Goal: Information Seeking & Learning: Learn about a topic

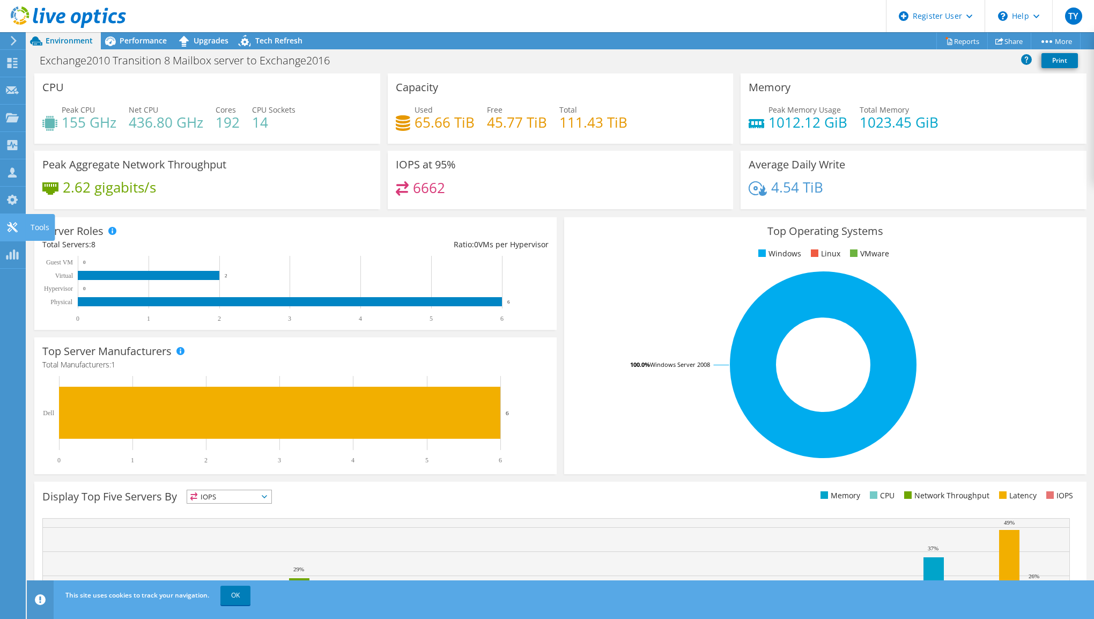
click at [9, 222] on icon at bounding box center [12, 227] width 13 height 10
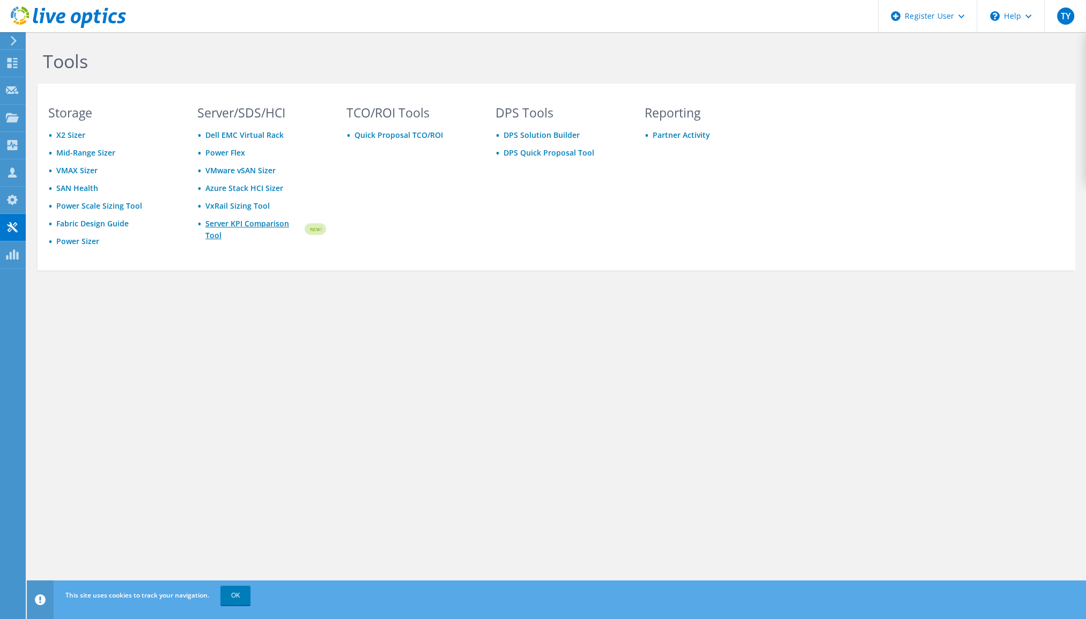
click at [227, 226] on link "Server KPI Comparison Tool" at bounding box center [254, 230] width 98 height 24
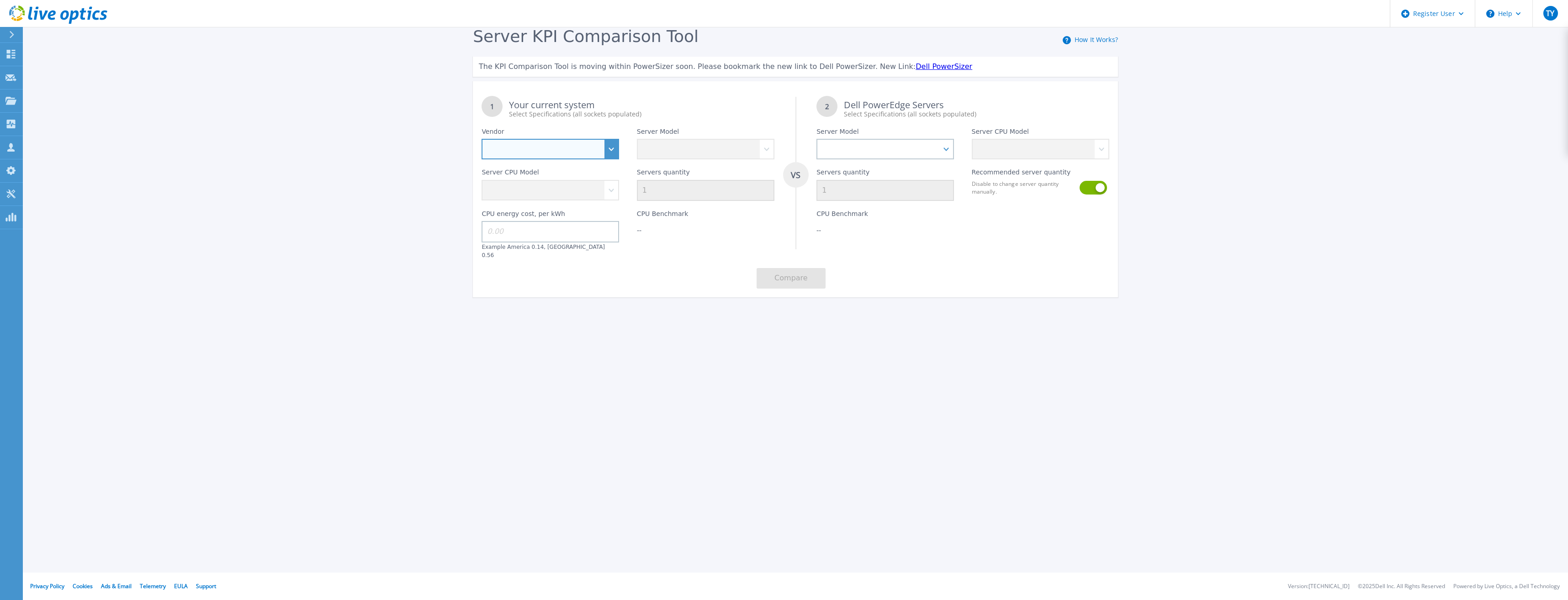
click at [509, 147] on select "Dell HPE Lenovo Supermicro" at bounding box center [550, 149] width 137 height 20
select select "Dell"
click at [481, 139] on select "Dell HPE Lenovo Supermicro" at bounding box center [550, 149] width 137 height 20
click at [660, 164] on div "Servers quantity 1" at bounding box center [706, 180] width 155 height 42
click at [664, 155] on select "PowerEdge C6520 PowerEdge C6525 PowerEdge HS5610 PowerEdge HS5620 PowerEdge R24…" at bounding box center [705, 149] width 137 height 20
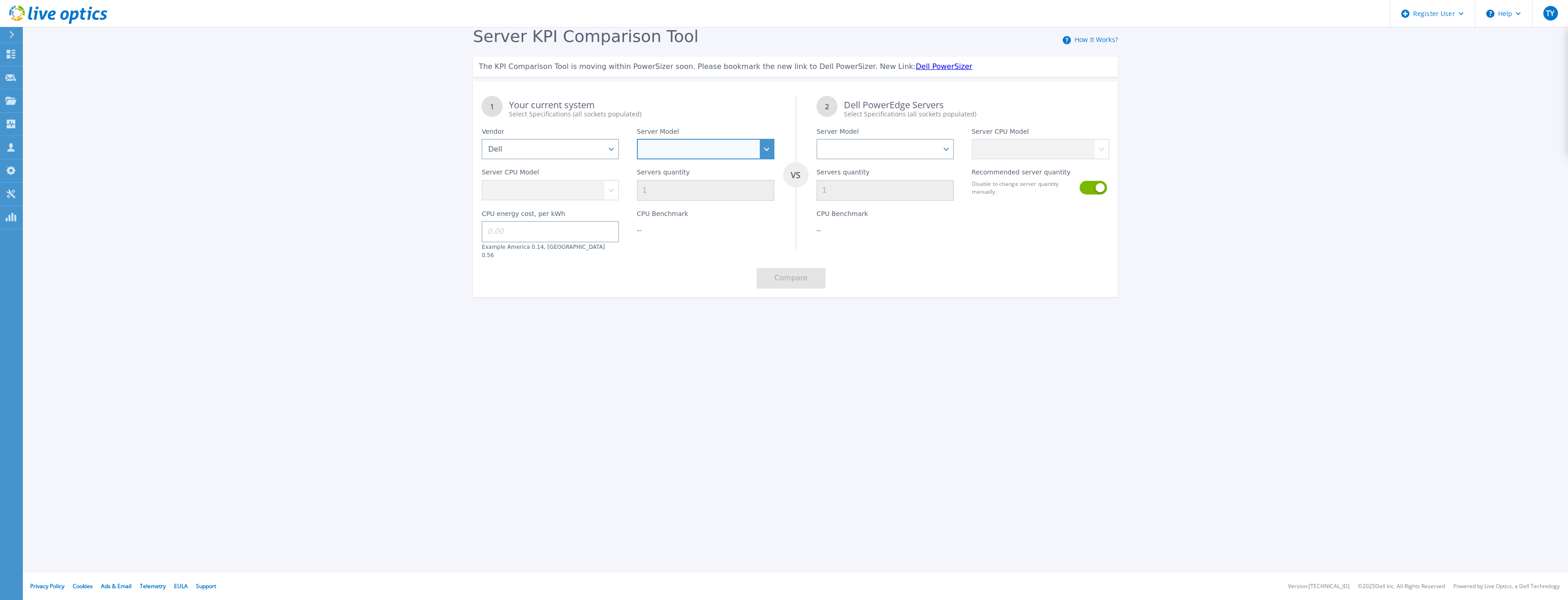
select select "PowerEdge R740"
click at [637, 139] on select "PowerEdge C6520 PowerEdge C6525 PowerEdge HS5610 PowerEdge HS5620 PowerEdge R24…" at bounding box center [705, 149] width 137 height 20
click at [583, 194] on select "Intel Xeon Silver 4108 1.8GHz Intel Xeon Silver 4214 2.2GHz Intel Xeon Silver 4…" at bounding box center [550, 190] width 137 height 20
click at [502, 198] on select "Intel Xeon Silver 4108 1.8GHz Intel Xeon Silver 4214 2.2GHz Intel Xeon Silver 4…" at bounding box center [550, 190] width 137 height 20
select select "334136"
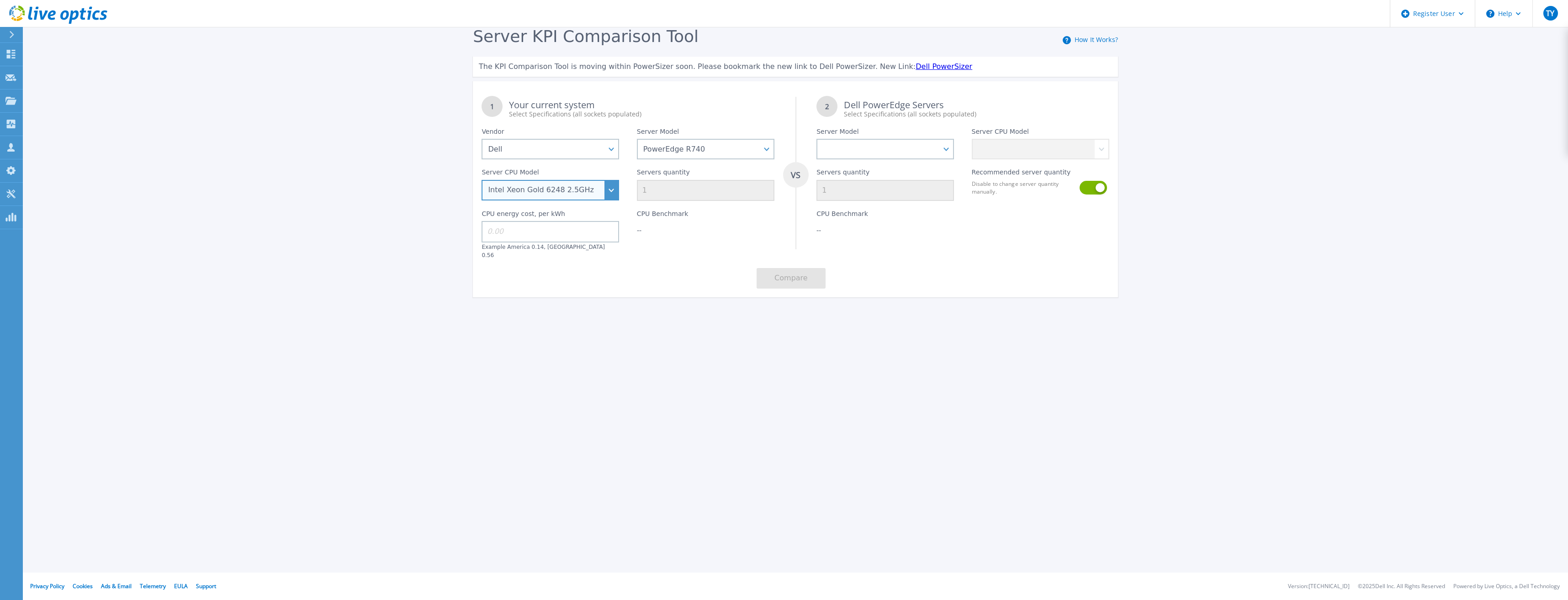
click at [481, 181] on select "Intel Xeon Silver 4108 1.8GHz Intel Xeon Silver 4214 2.2GHz Intel Xeon Silver 4…" at bounding box center [550, 190] width 137 height 20
click at [529, 238] on input at bounding box center [550, 231] width 137 height 21
type input "0.15"
click at [654, 283] on div "1 Your current system Select Specifications (all sockets populated) VS 2 Dell P…" at bounding box center [795, 192] width 645 height 211
click at [665, 193] on input "1" at bounding box center [705, 190] width 137 height 21
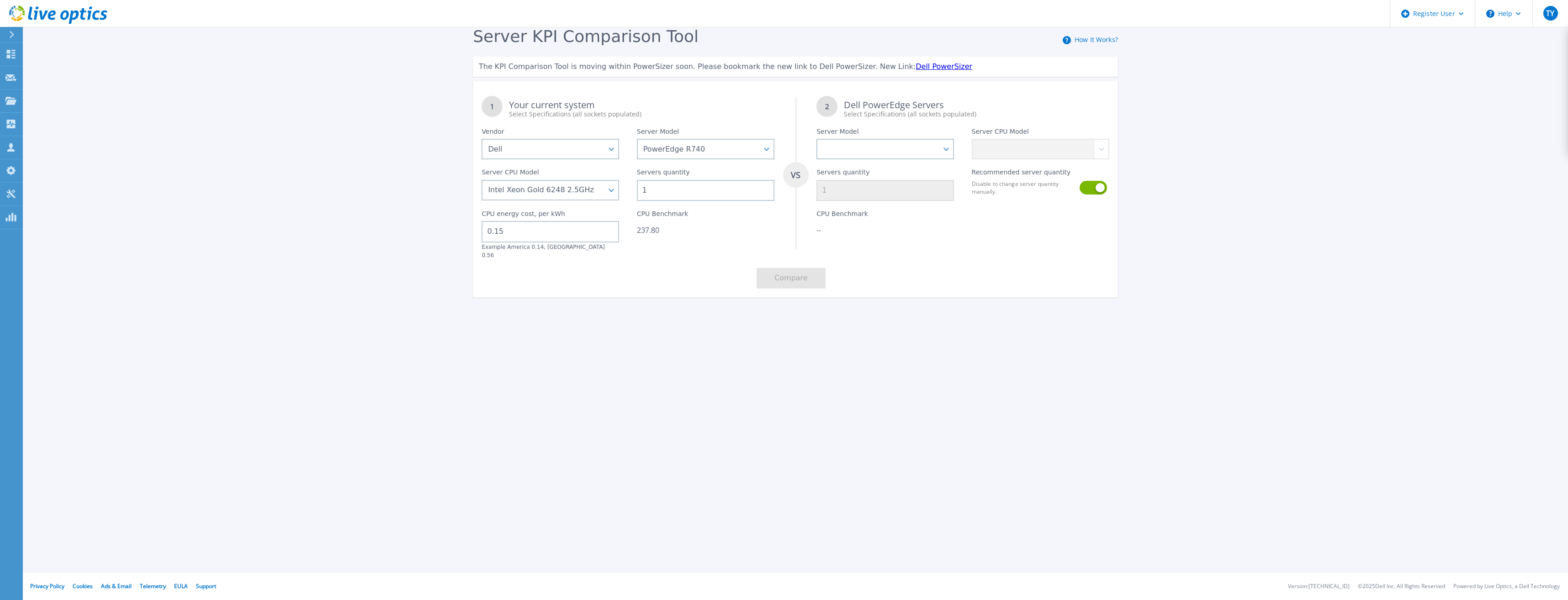
click at [665, 193] on input "1" at bounding box center [705, 190] width 137 height 21
click at [664, 193] on input "1" at bounding box center [705, 190] width 137 height 21
click at [647, 193] on input "1" at bounding box center [705, 190] width 137 height 21
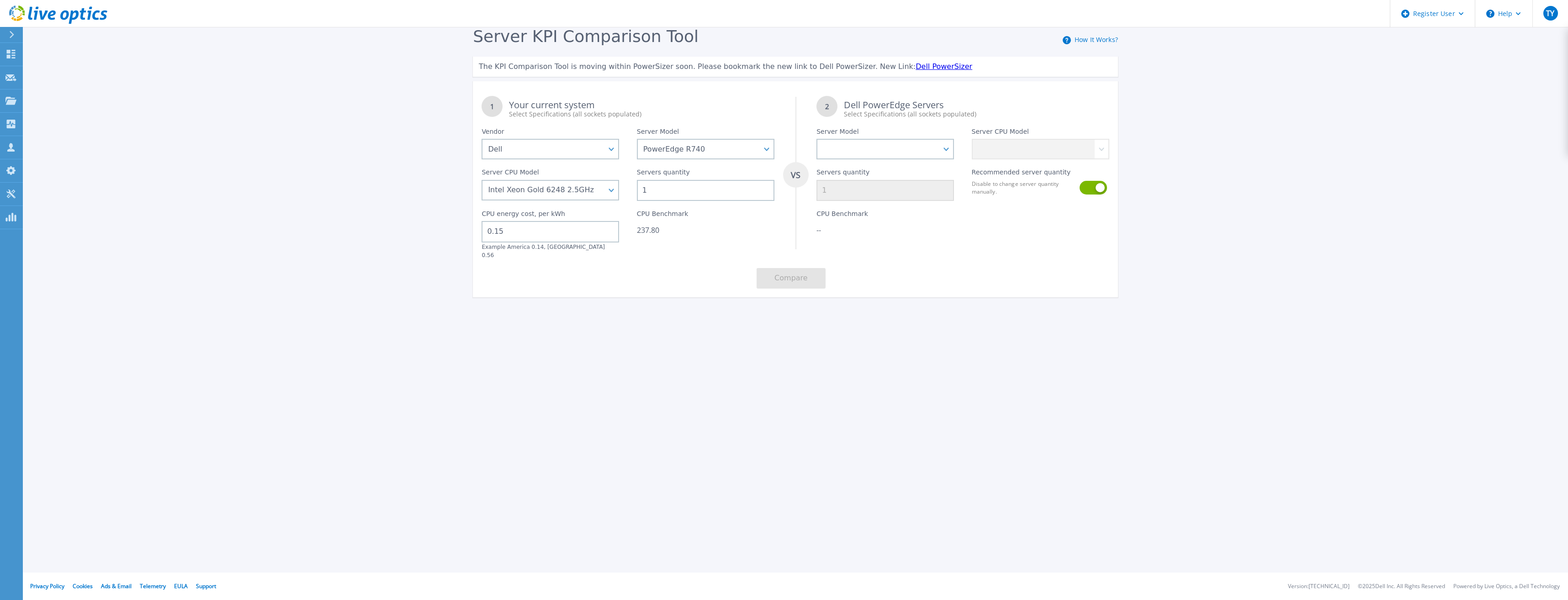
click at [647, 193] on input "1" at bounding box center [705, 190] width 137 height 21
type input "7"
click at [665, 281] on div "1 Your current system Select Specifications (all sockets populated) VS 2 Dell P…" at bounding box center [795, 192] width 645 height 211
click at [846, 162] on div "Servers quantity 1" at bounding box center [885, 180] width 155 height 42
click at [856, 144] on select "PowerEdge C6520 PowerEdge C6525 PowerEdge HS5610 PowerEdge HS5620 PowerEdge R24…" at bounding box center [885, 149] width 137 height 20
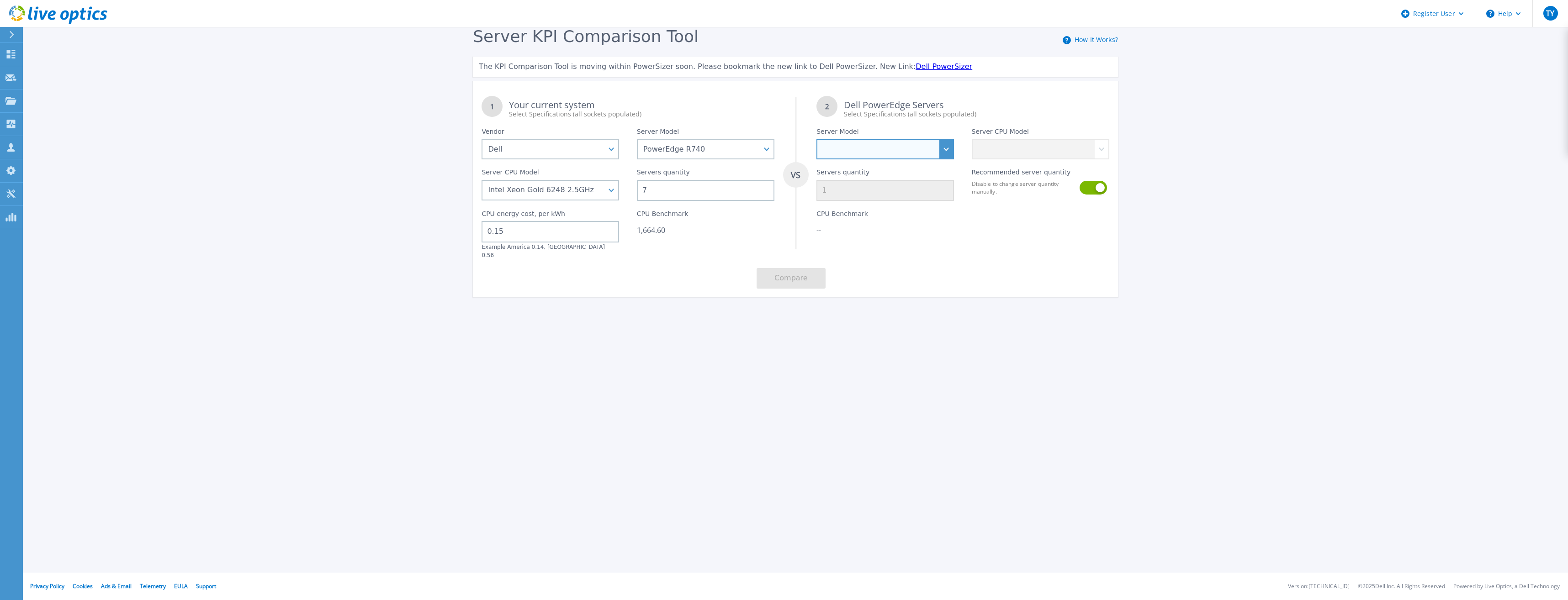
select select "PowerEdge R670"
click at [816, 139] on select "PowerEdge C6520 PowerEdge C6525 PowerEdge HS5610 PowerEdge HS5620 PowerEdge R24…" at bounding box center [885, 149] width 137 height 20
click at [931, 147] on select "Intel Xeon 6710E 2.4GHz Intel Xeon 6740E 2.4GHz Intel Xeon 6756E 1.8GHz Intel X…" at bounding box center [1040, 149] width 137 height 20
select select "335585"
click at [931, 139] on select "Intel Xeon 6710E 2.4GHz Intel Xeon 6740E 2.4GHz Intel Xeon 6756E 1.8GHz Intel X…" at bounding box center [1040, 149] width 137 height 20
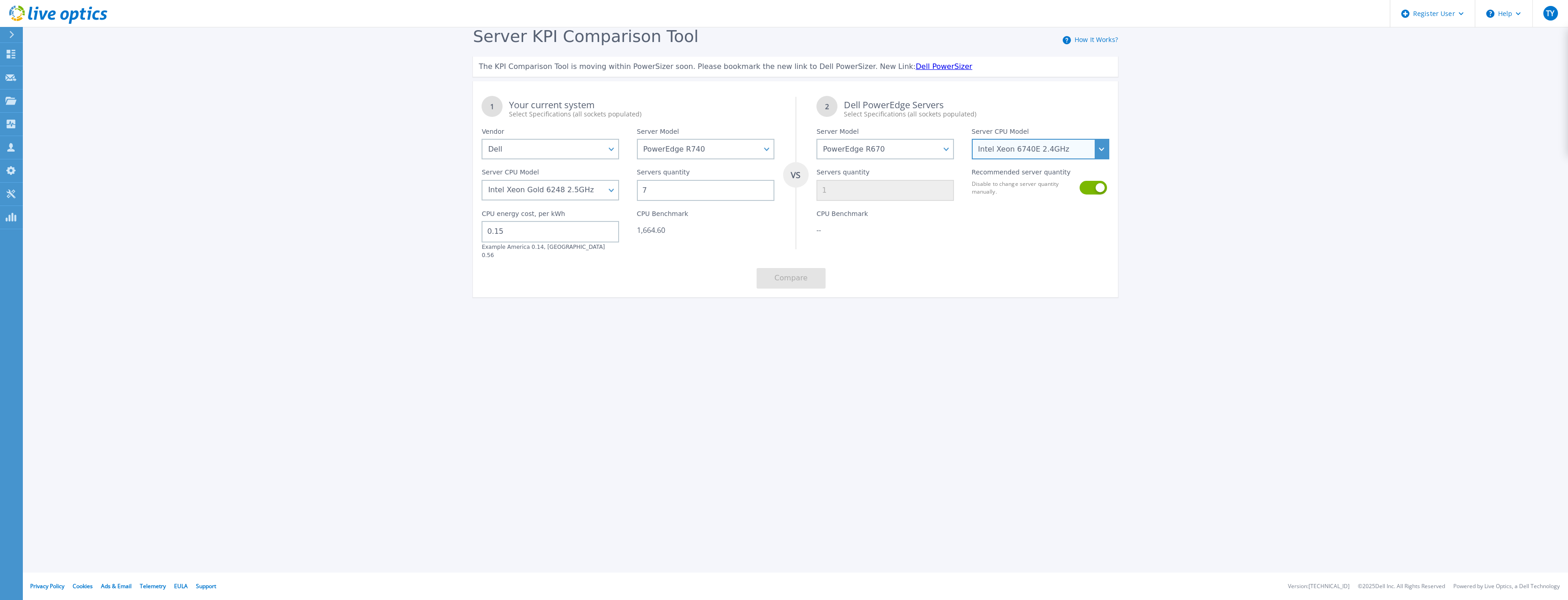
type input "2"
click at [931, 154] on select "Intel Xeon 6710E 2.4GHz Intel Xeon 6740E 2.4GHz Intel Xeon 6756E 1.8GHz Intel X…" at bounding box center [1040, 149] width 137 height 20
select select "336284"
click at [931, 139] on select "Intel Xeon 6710E 2.4GHz Intel Xeon 6740E 2.4GHz Intel Xeon 6756E 1.8GHz Intel X…" at bounding box center [1040, 149] width 137 height 20
type input "4"
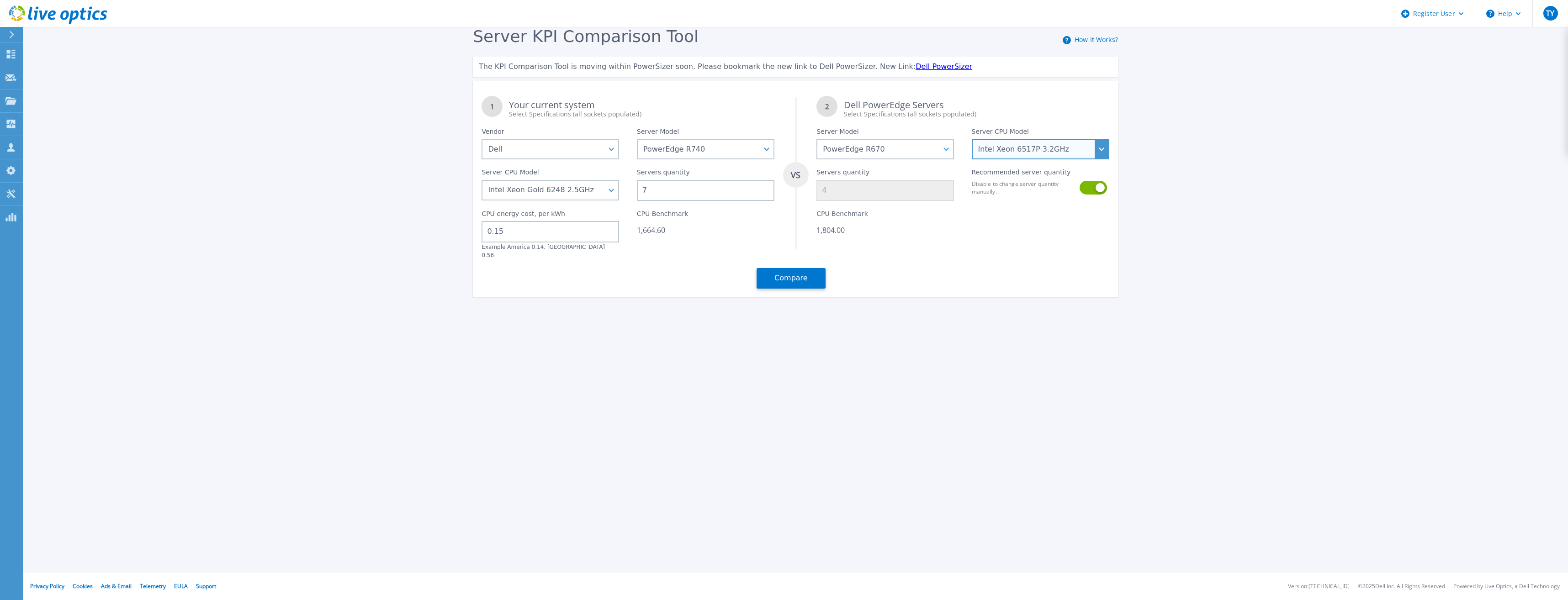
click at [931, 148] on select "Intel Xeon 6710E 2.4GHz Intel Xeon 6740E 2.4GHz Intel Xeon 6756E 1.8GHz Intel X…" at bounding box center [1040, 149] width 137 height 20
click at [895, 153] on select "PowerEdge C6520 PowerEdge C6525 PowerEdge HS5610 PowerEdge HS5620 PowerEdge R24…" at bounding box center [885, 149] width 137 height 20
select select "PowerEdge R660"
click at [816, 139] on select "PowerEdge C6520 PowerEdge C6525 PowerEdge HS5610 PowerEdge HS5620 PowerEdge R24…" at bounding box center [885, 149] width 137 height 20
click at [931, 153] on select "Intel Xeon Gold 6414U 2GHz Intel Xeon Gold 6430 2.1GHz Intel Xeon Gold 6454S 2.…" at bounding box center [1040, 149] width 137 height 20
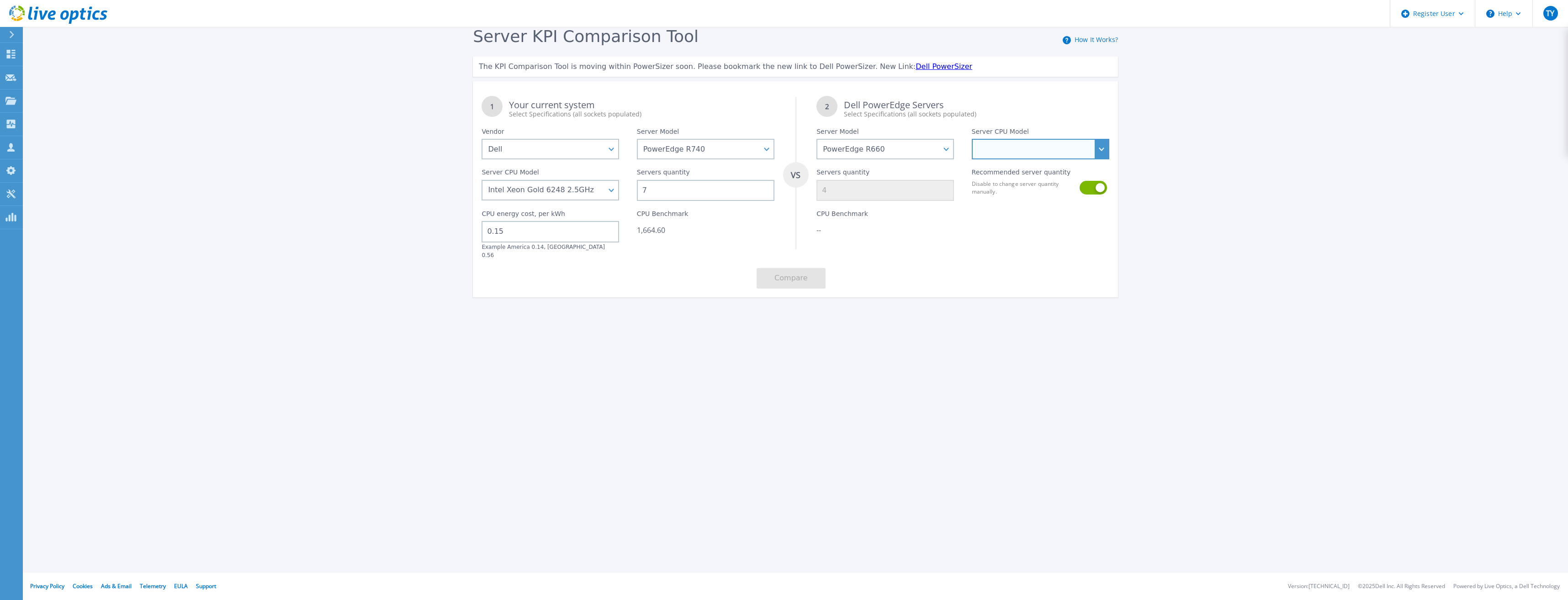
select select "336935"
click at [931, 139] on select "Intel Xeon Gold 6414U 2GHz Intel Xeon Gold 6430 2.1GHz Intel Xeon Gold 6454S 2.…" at bounding box center [1040, 149] width 137 height 20
type input "3"
click at [931, 246] on div "CPU Benchmark 2,065.80" at bounding box center [885, 230] width 155 height 58
click at [778, 294] on div "Server KPI Comparison Tool How It Works? The KPI Comparison Tool is moving with…" at bounding box center [795, 167] width 662 height 280
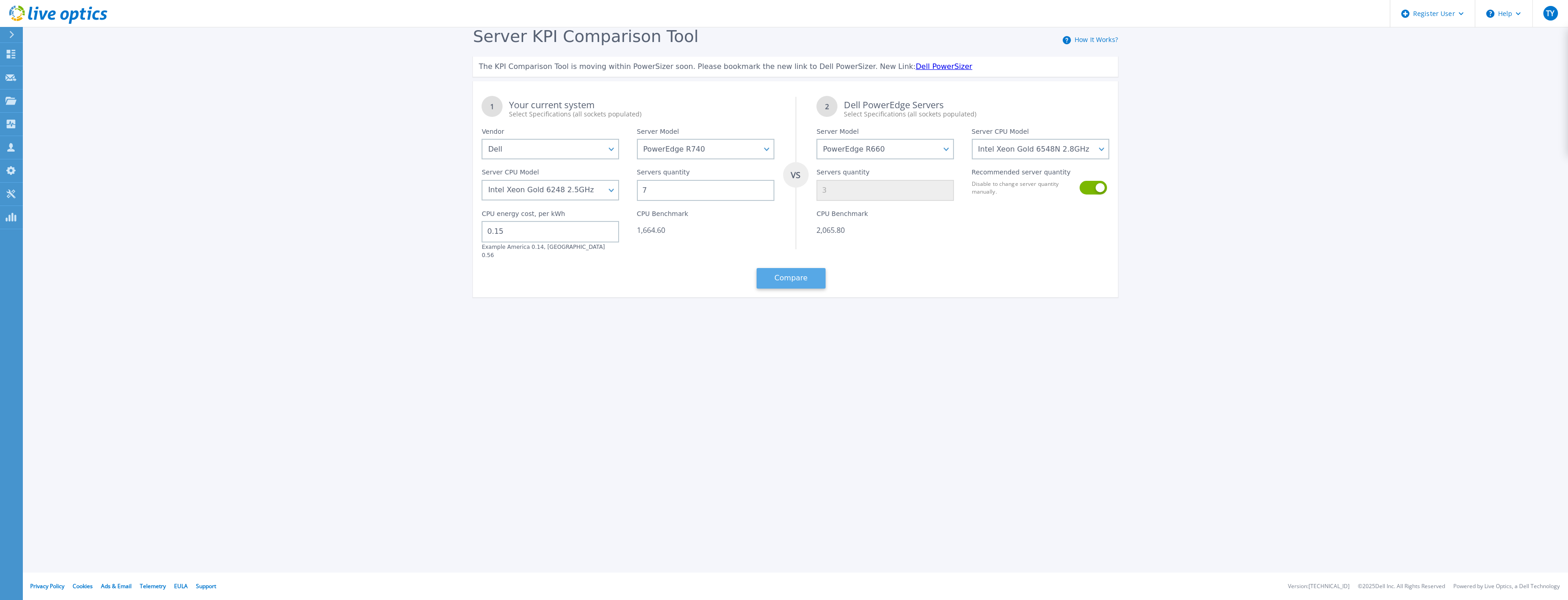
click at [786, 281] on button "Compare" at bounding box center [791, 279] width 69 height 20
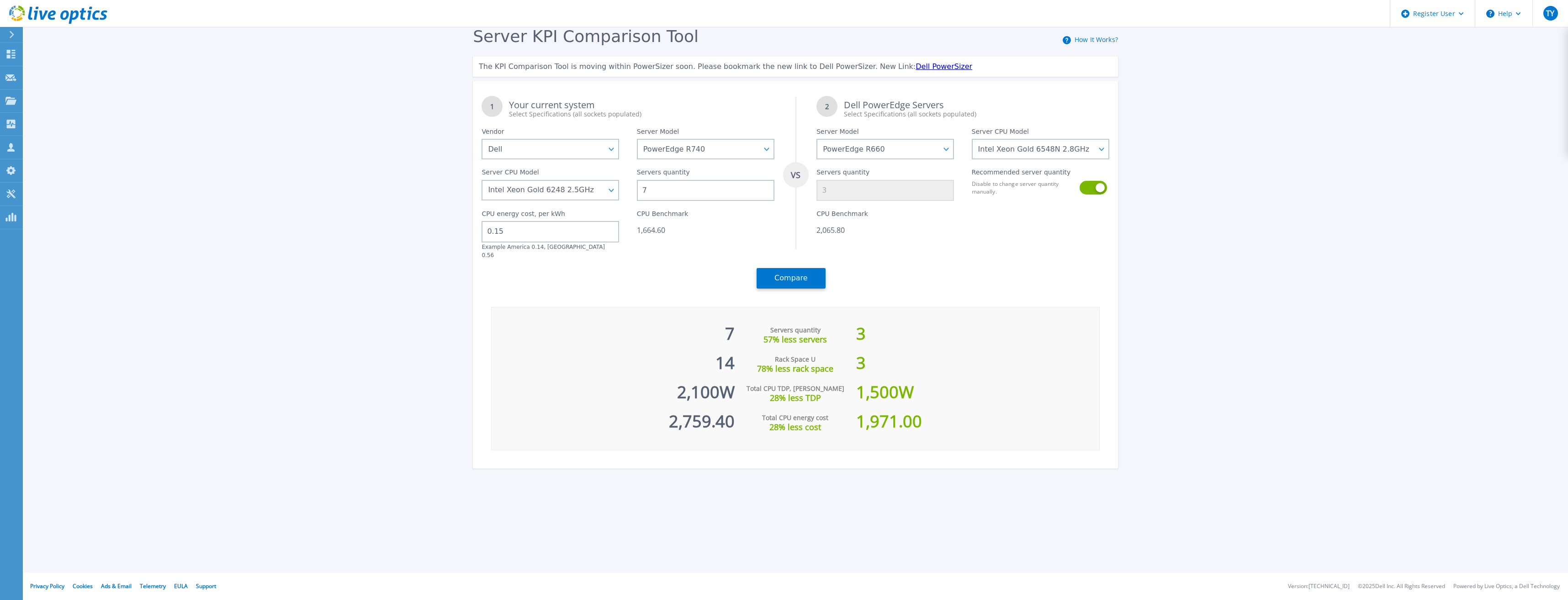
click at [389, 250] on div "Server KPI Comparison Tool How It Works? The KPI Comparison Tool is moving with…" at bounding box center [784, 256] width 1568 height 512
click at [12, 36] on icon at bounding box center [11, 34] width 4 height 8
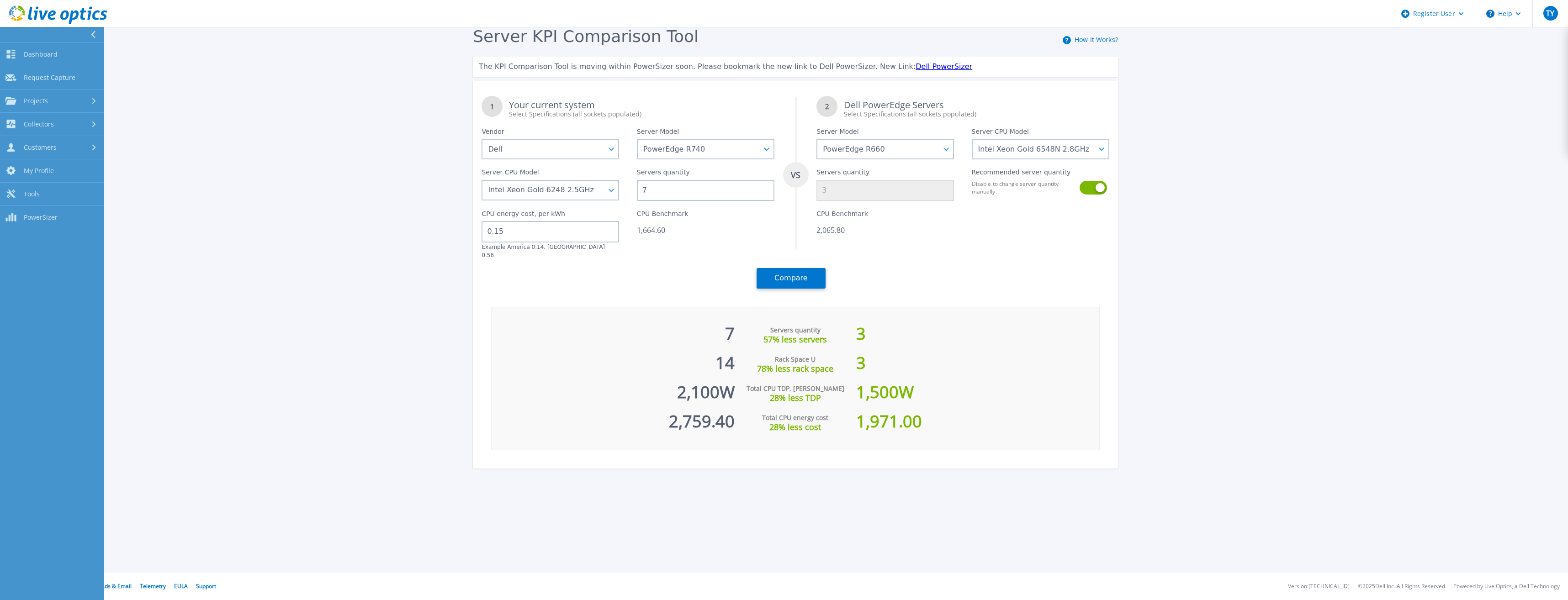
drag, startPoint x: 36, startPoint y: 153, endPoint x: 129, endPoint y: 134, distance: 94.9
click at [129, 134] on div "Server KPI Comparison Tool How It Works? The KPI Comparison Tool is moving with…" at bounding box center [784, 256] width 1568 height 512
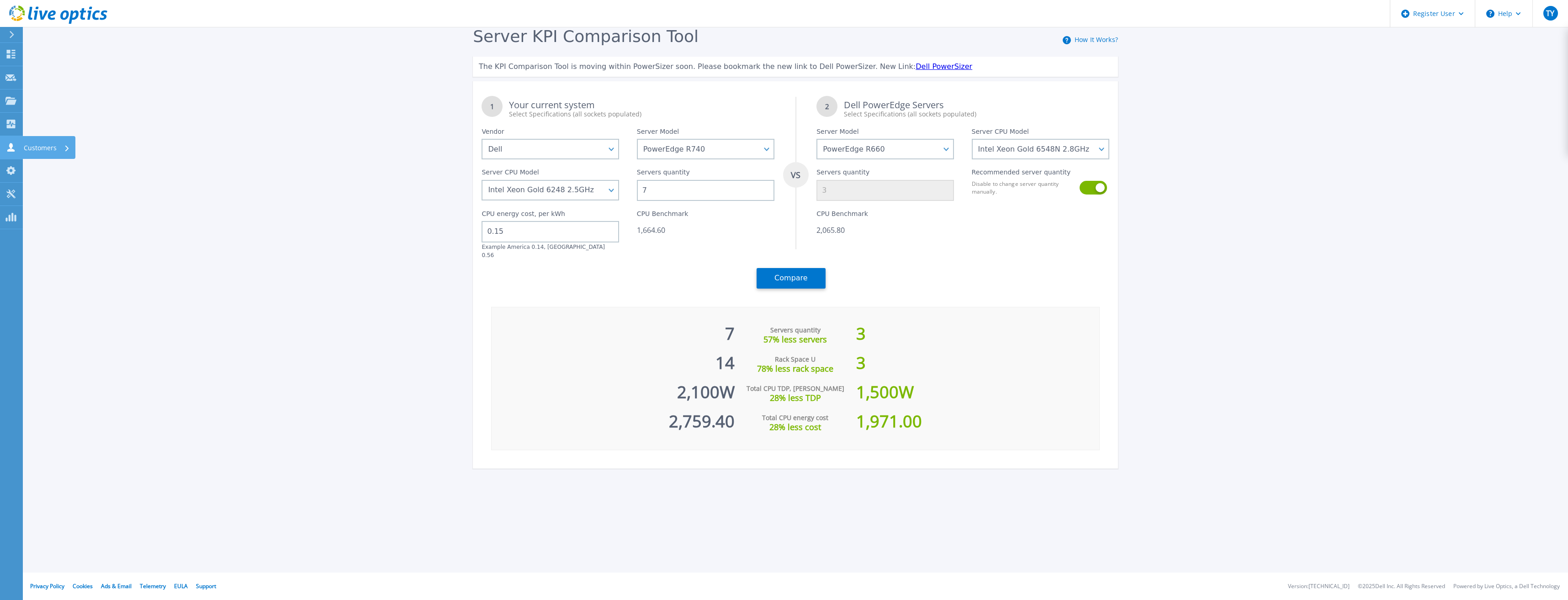
click at [16, 146] on div "Customers" at bounding box center [31, 147] width 51 height 9
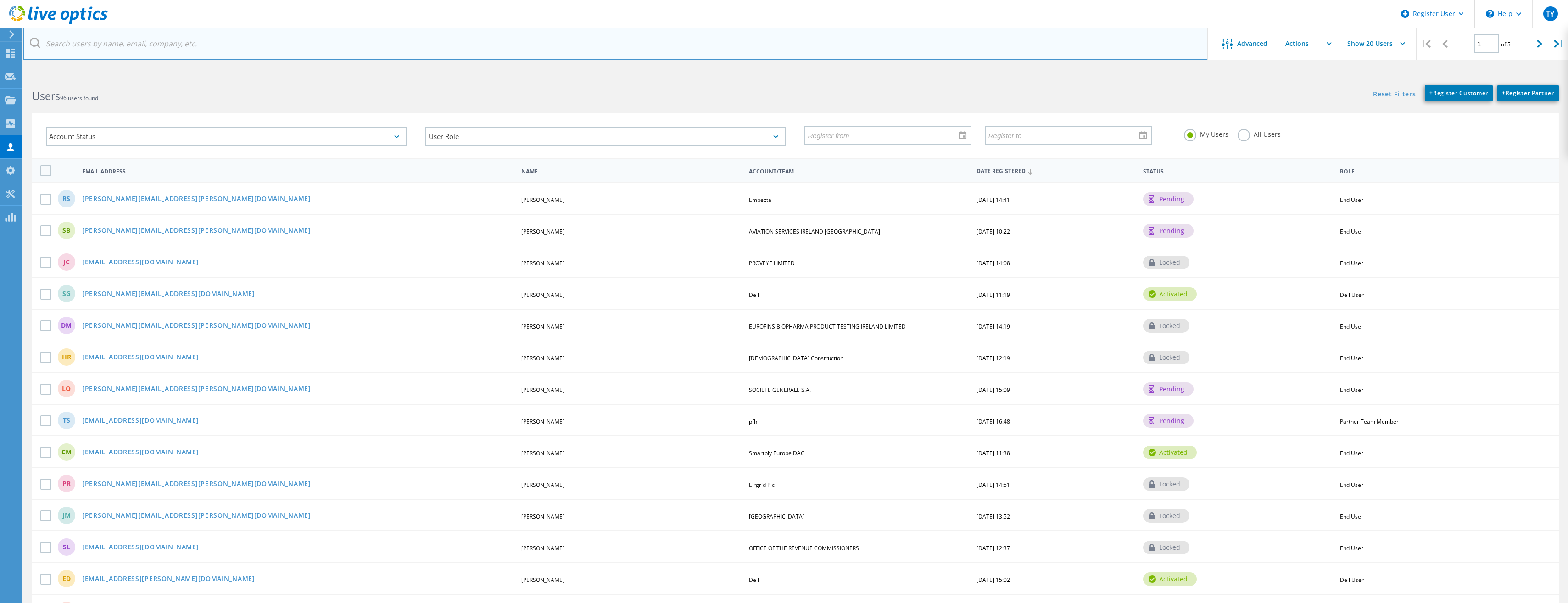
click at [253, 54] on input "text" at bounding box center [615, 44] width 1185 height 33
paste input "[PERSON_NAME][EMAIL_ADDRESS][PERSON_NAME][DOMAIN_NAME]"
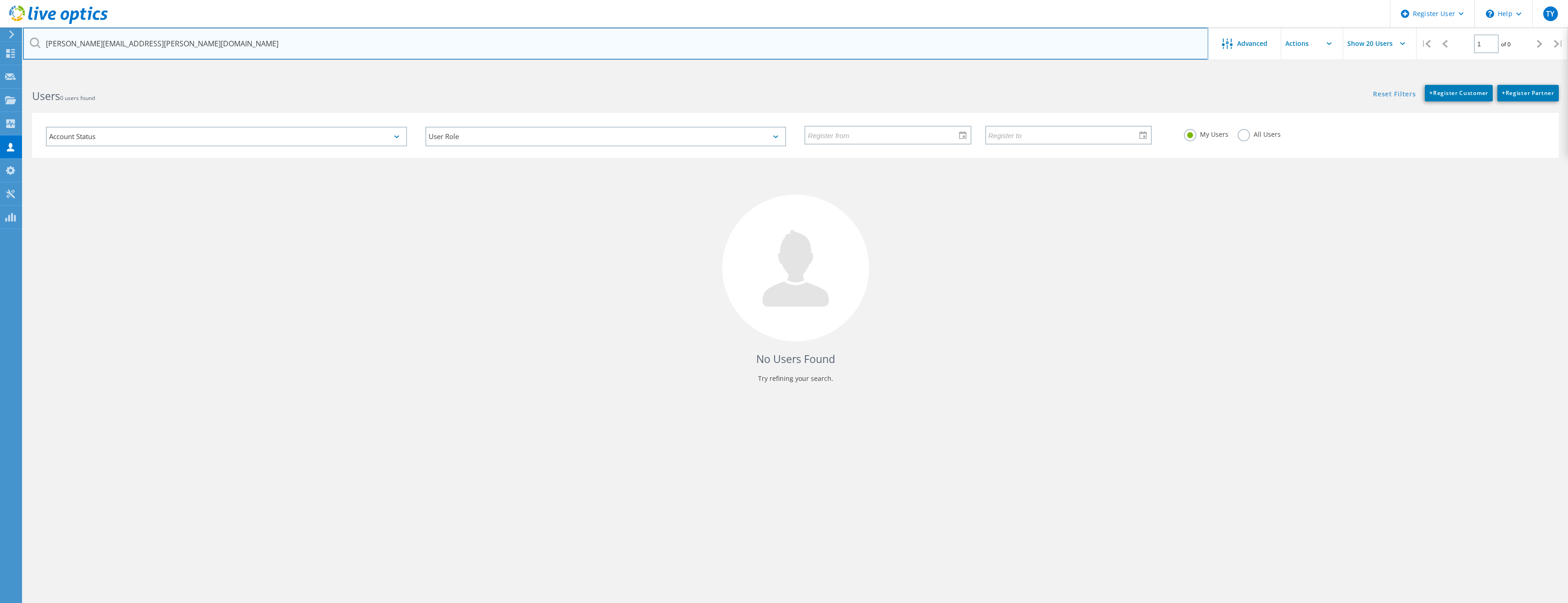
type input "[PERSON_NAME][EMAIL_ADDRESS][PERSON_NAME][DOMAIN_NAME]"
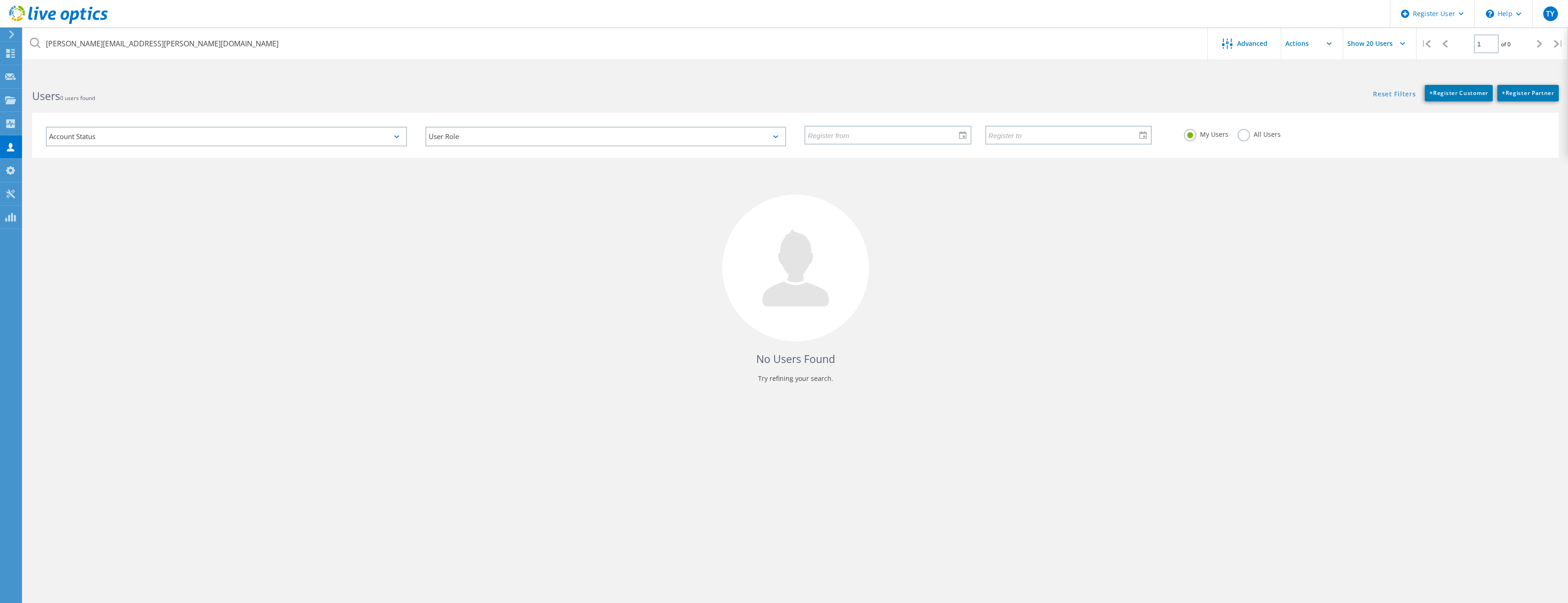
click at [1243, 136] on label "All Users" at bounding box center [1259, 134] width 43 height 9
click at [0, 0] on input "All Users" at bounding box center [0, 0] width 0 height 0
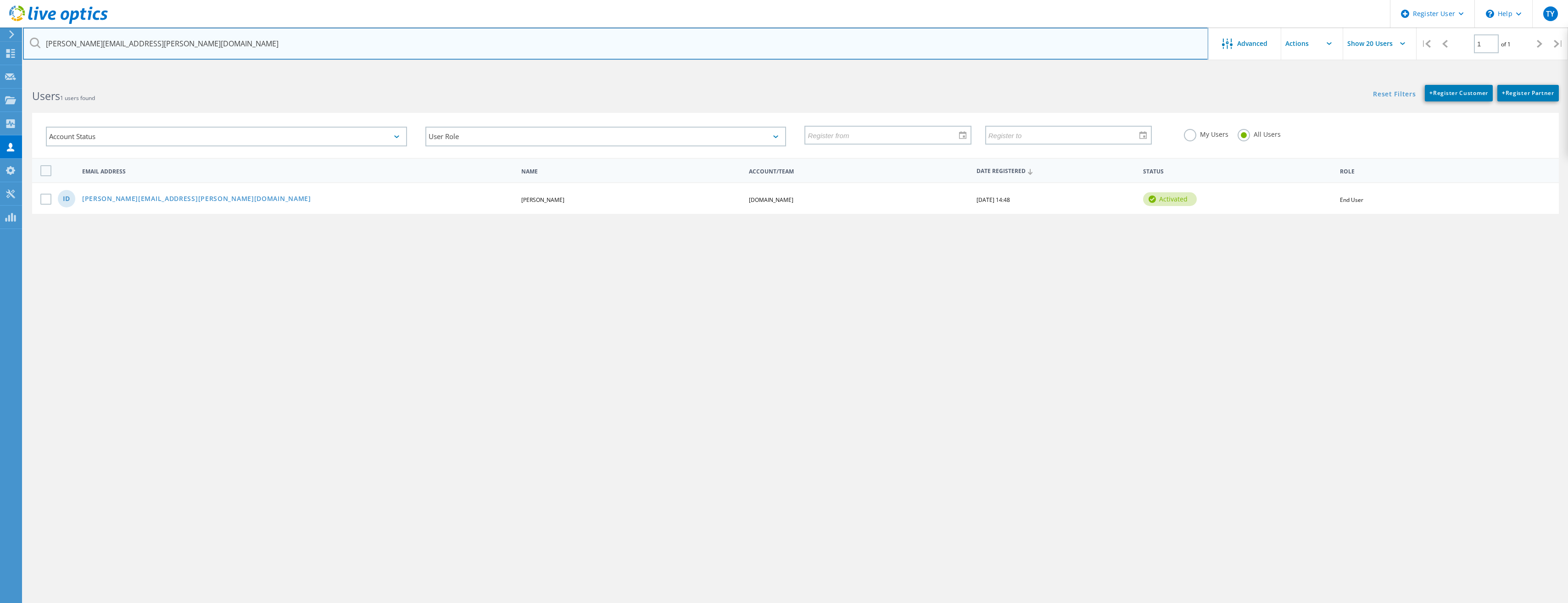
click at [158, 35] on input "[PERSON_NAME][EMAIL_ADDRESS][PERSON_NAME][DOMAIN_NAME]" at bounding box center [615, 44] width 1185 height 33
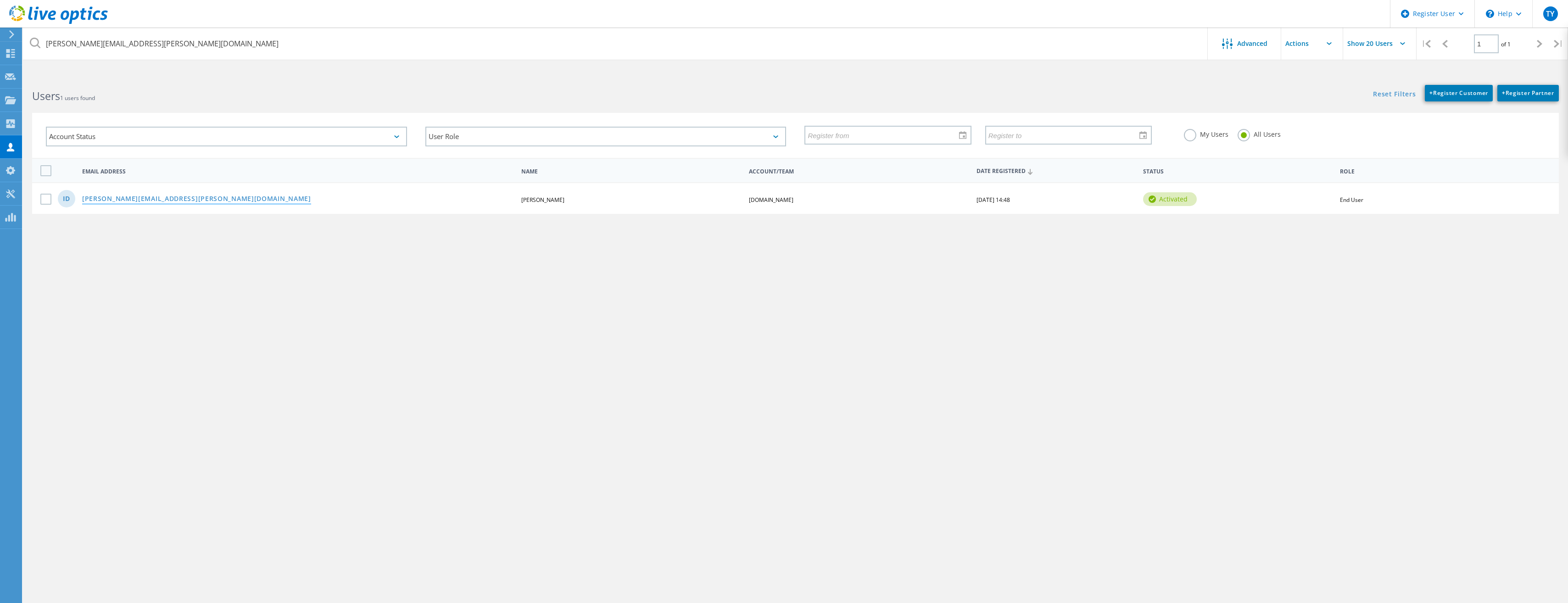
click at [151, 203] on link "[PERSON_NAME][EMAIL_ADDRESS][PERSON_NAME][DOMAIN_NAME]" at bounding box center [196, 199] width 229 height 8
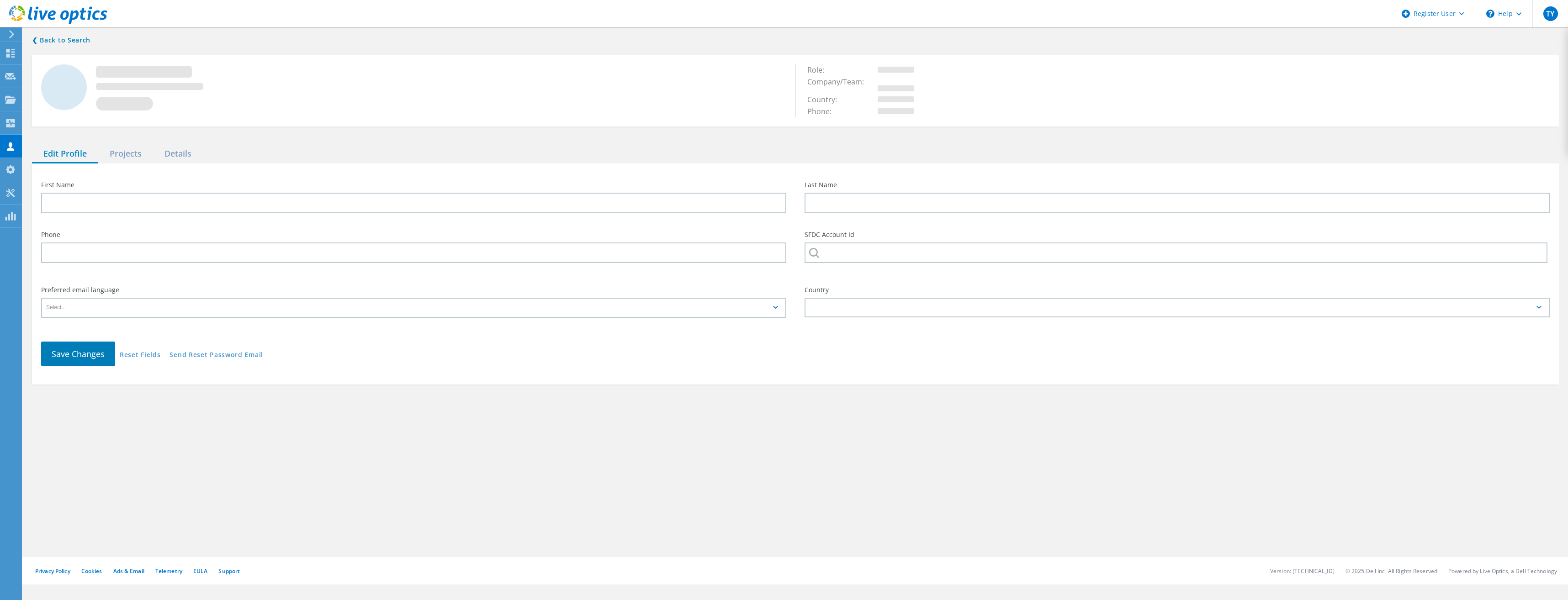
type input "[PERSON_NAME]"
type input "[DOMAIN_NAME]"
type input "English"
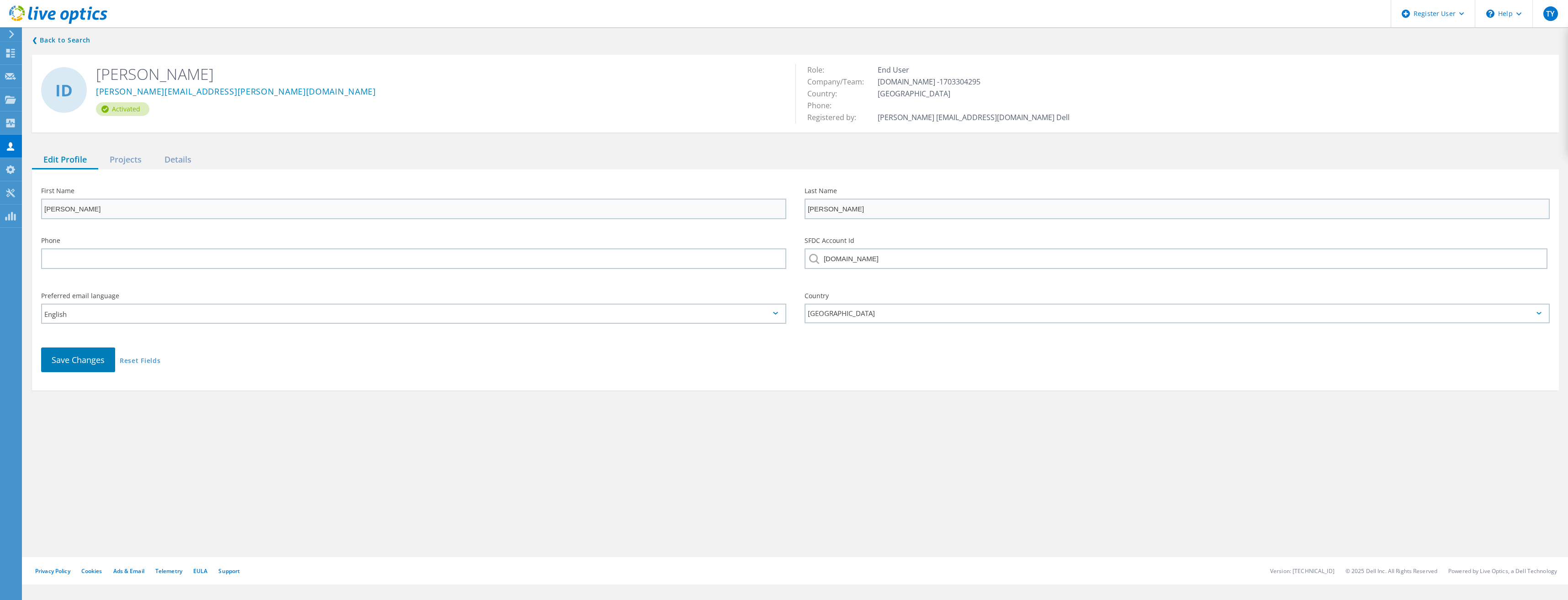
click at [124, 147] on div "❮ Back to Search ID [PERSON_NAME] [PERSON_NAME][EMAIL_ADDRESS][PERSON_NAME][DOM…" at bounding box center [795, 212] width 1545 height 374
click at [122, 159] on div "Projects" at bounding box center [125, 160] width 55 height 19
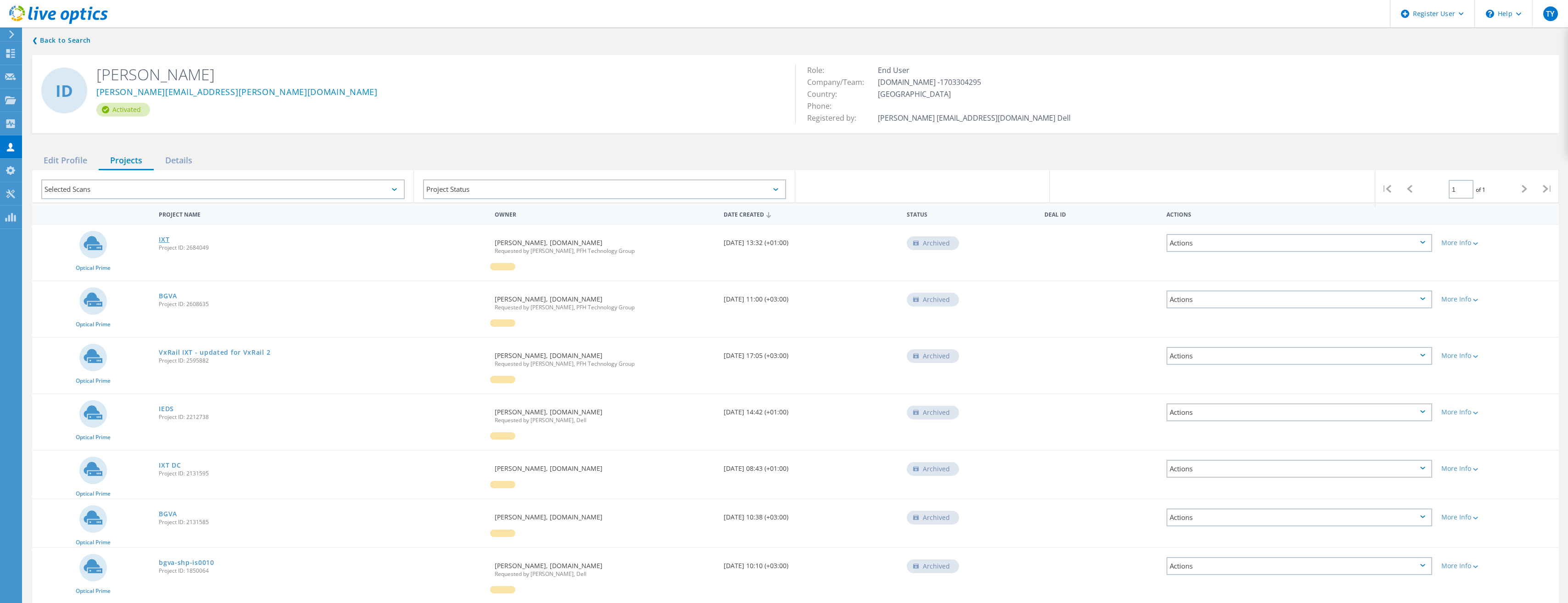
click at [160, 240] on link "IXT" at bounding box center [163, 240] width 10 height 7
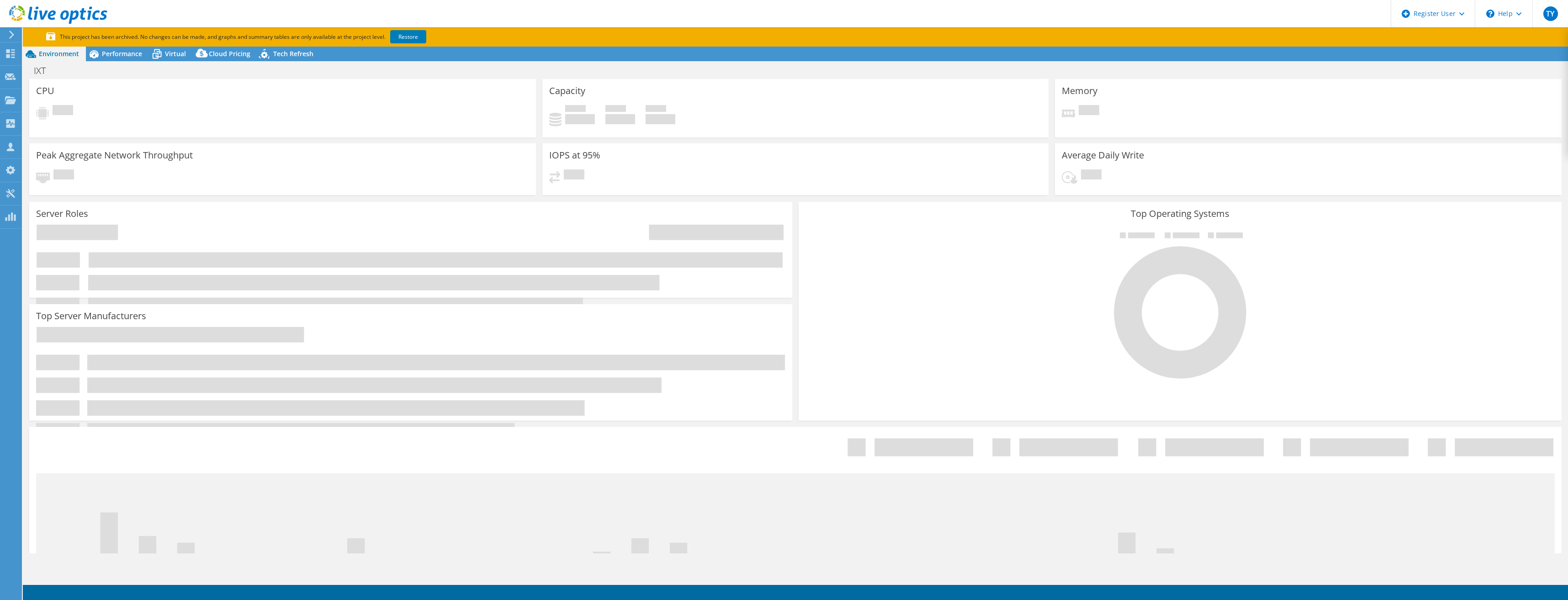
select select "USEast"
